Goal: Find contact information: Find contact information

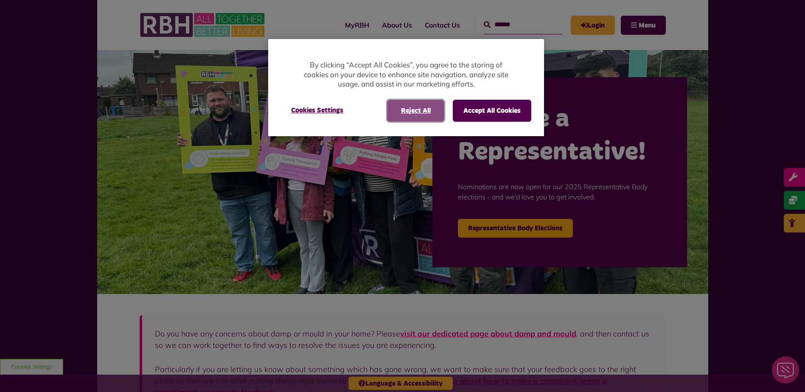
click at [426, 110] on button "Reject All" at bounding box center [415, 111] width 57 height 22
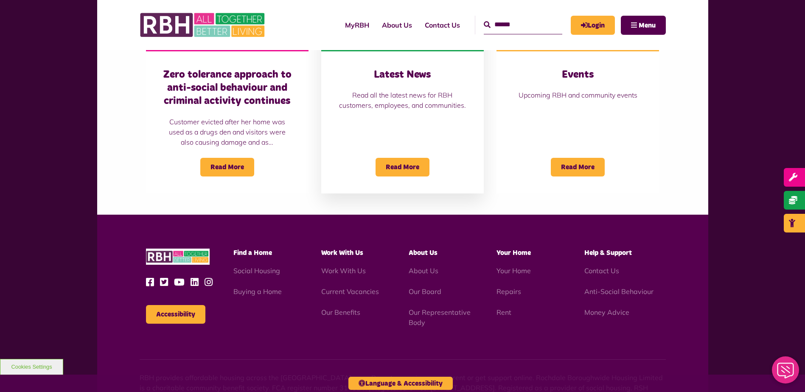
scroll to position [764, 0]
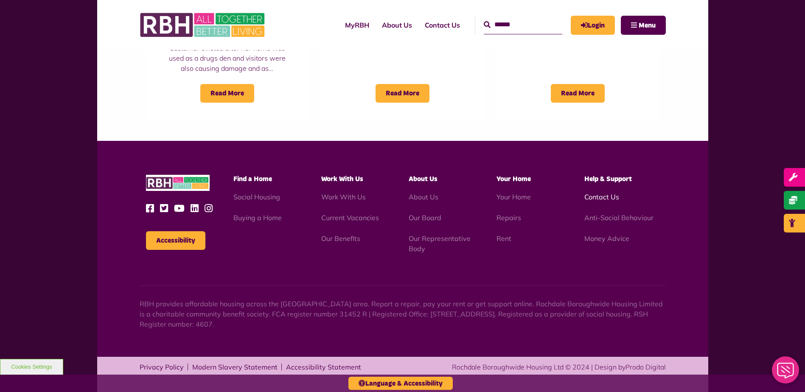
click at [603, 197] on link "Contact Us" at bounding box center [601, 197] width 35 height 8
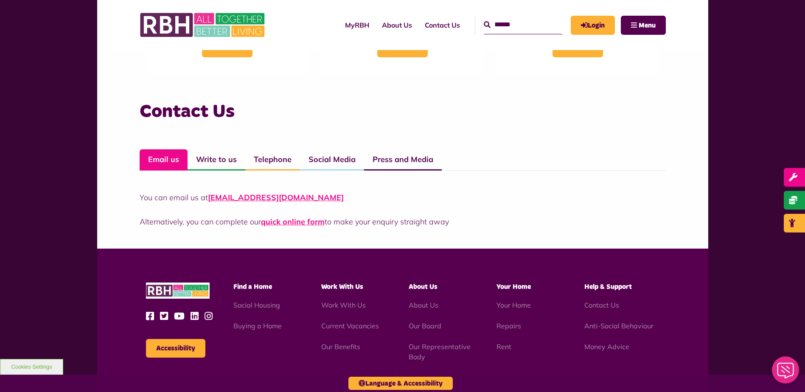
scroll to position [660, 0]
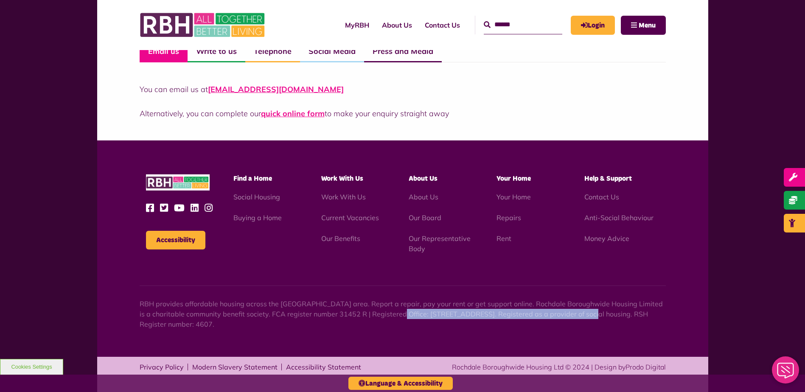
drag, startPoint x: 380, startPoint y: 316, endPoint x: 569, endPoint y: 314, distance: 189.2
click at [569, 314] on p "RBH provides affordable housing across the [GEOGRAPHIC_DATA] area. Report a rep…" at bounding box center [403, 314] width 526 height 31
copy p "[STREET_ADDRESS]"
